Goal: Task Accomplishment & Management: Manage account settings

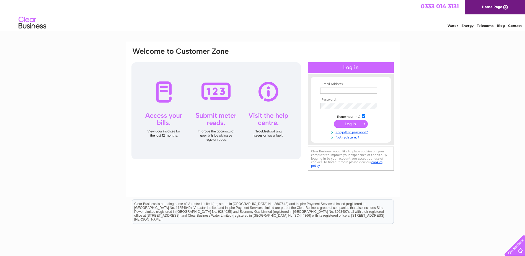
type input "[EMAIL_ADDRESS][DOMAIN_NAME]"
click at [352, 122] on input "submit" at bounding box center [351, 124] width 34 height 8
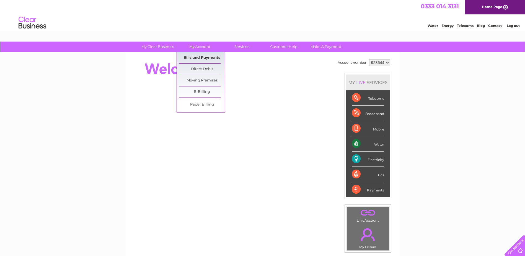
click at [197, 57] on link "Bills and Payments" at bounding box center [202, 57] width 46 height 11
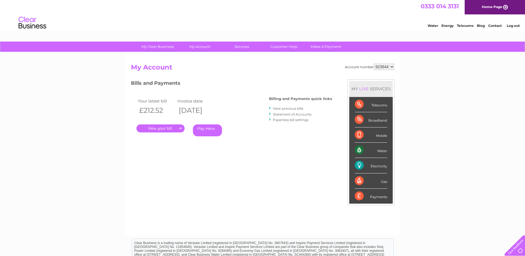
click at [174, 129] on link "." at bounding box center [160, 128] width 48 height 8
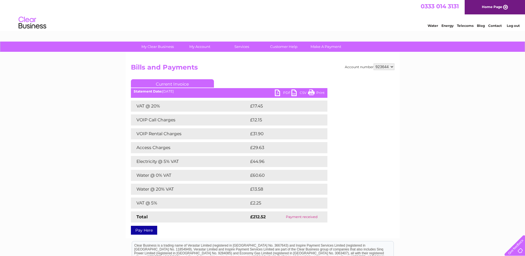
click at [285, 91] on link "PDF" at bounding box center [283, 93] width 17 height 8
